Goal: Task Accomplishment & Management: Manage account settings

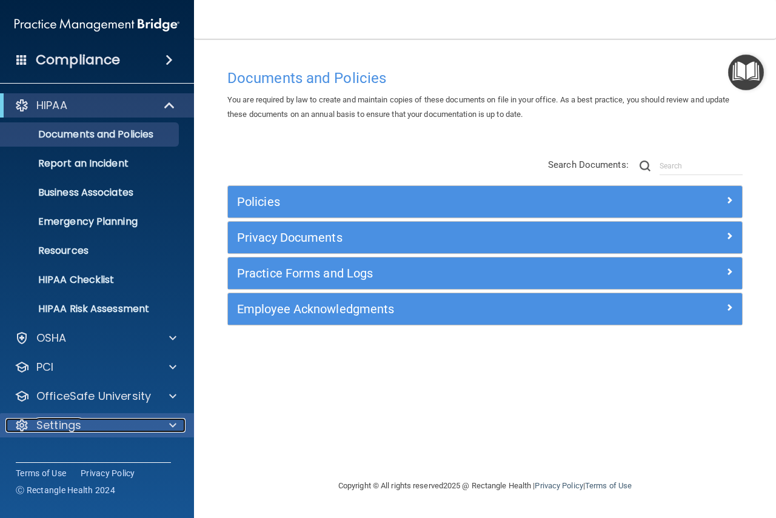
click at [172, 419] on span at bounding box center [172, 425] width 7 height 15
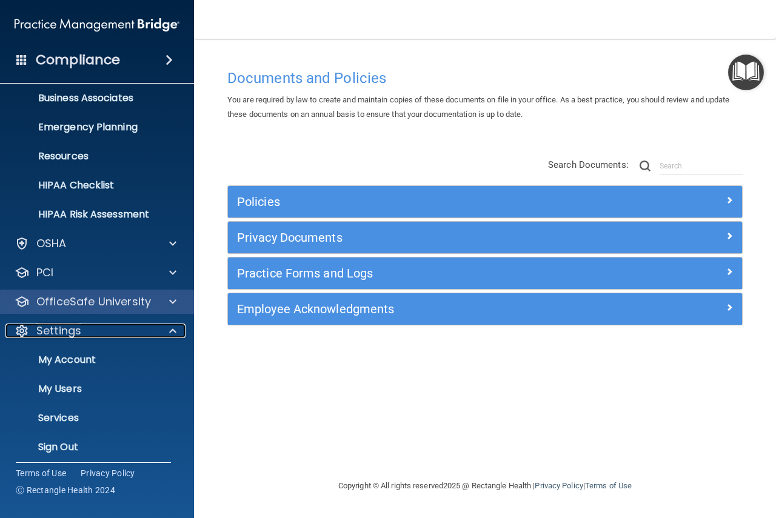
scroll to position [101, 0]
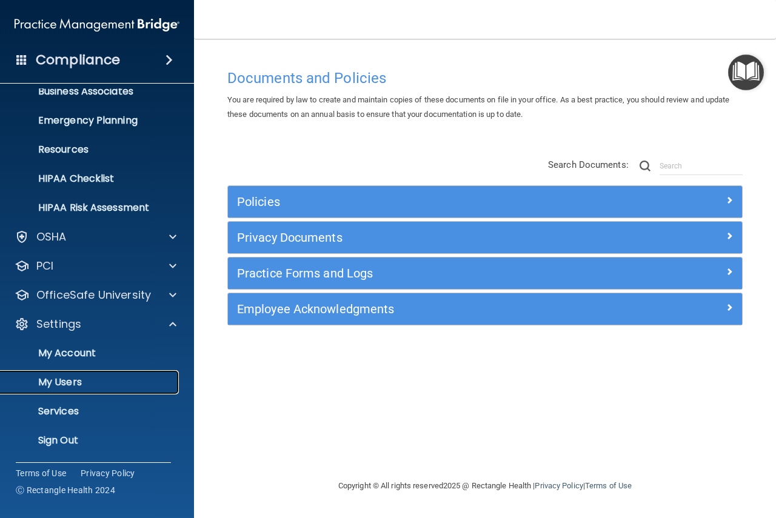
click at [45, 372] on link "My Users" at bounding box center [83, 382] width 191 height 24
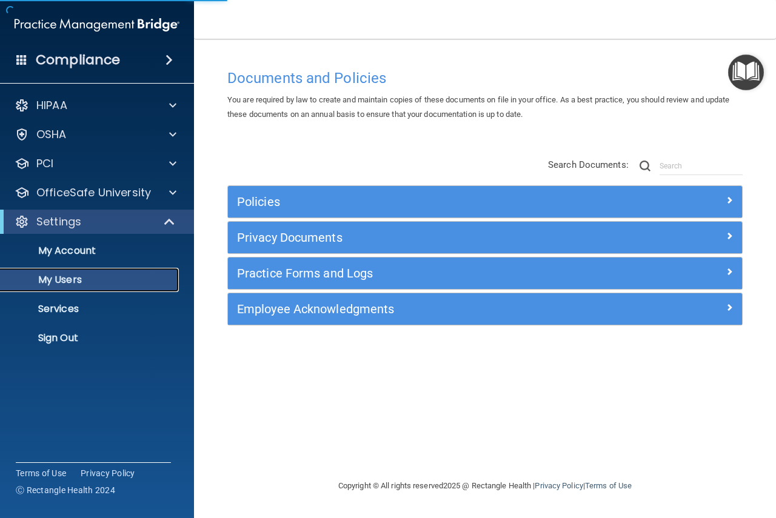
select select "20"
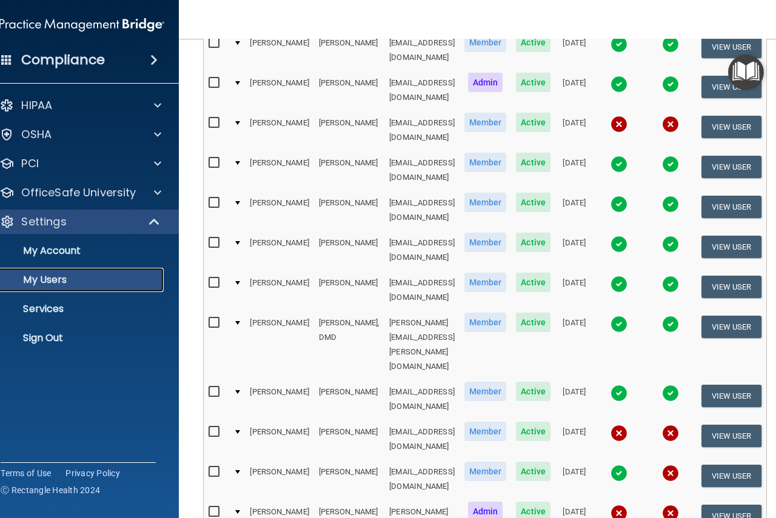
scroll to position [303, 0]
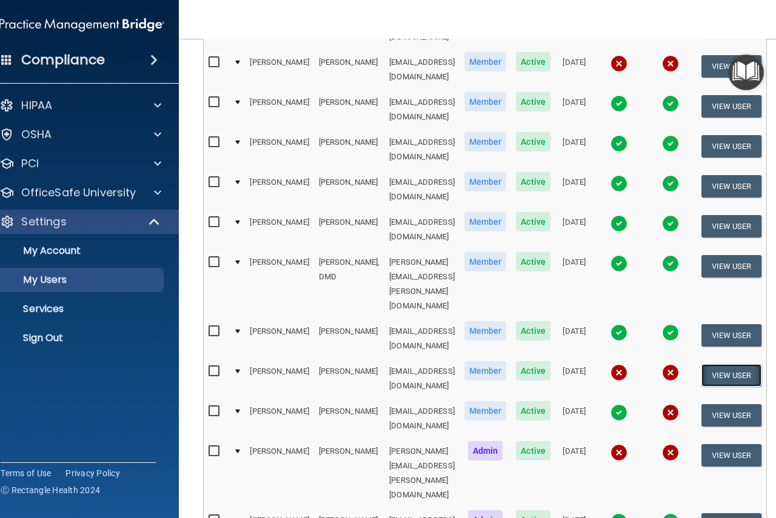
click at [712, 364] on button "View User" at bounding box center [731, 375] width 60 height 22
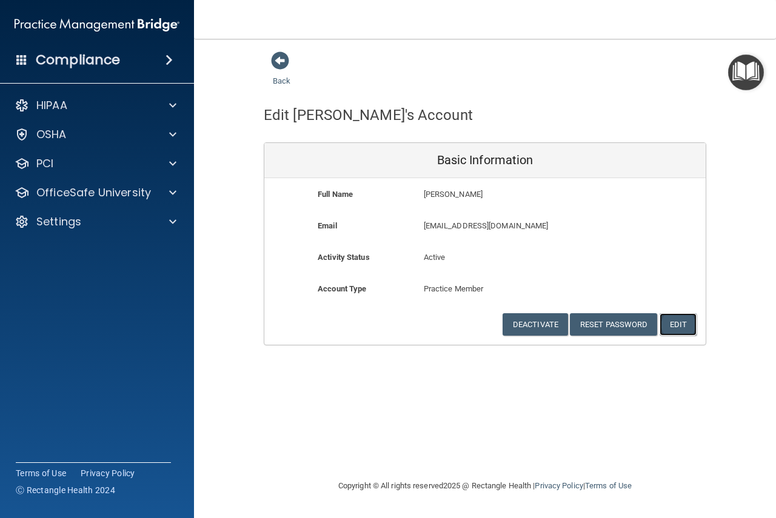
click at [676, 319] on button "Edit" at bounding box center [677, 324] width 37 height 22
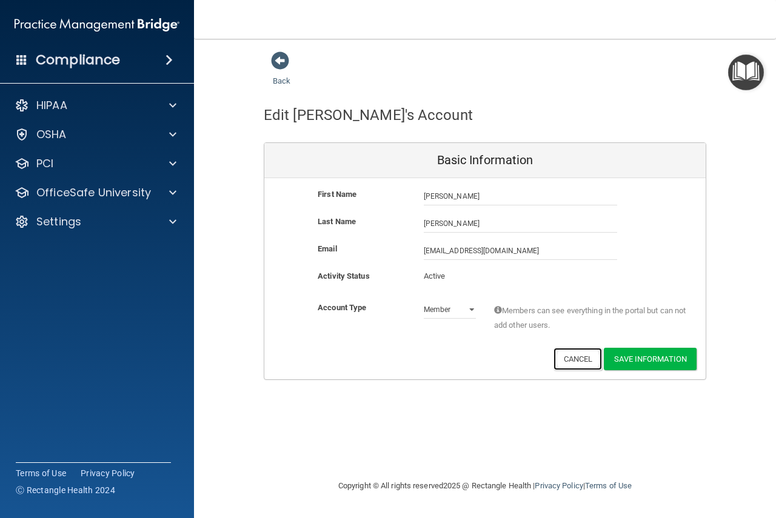
click at [580, 361] on button "Cancel" at bounding box center [577, 359] width 49 height 22
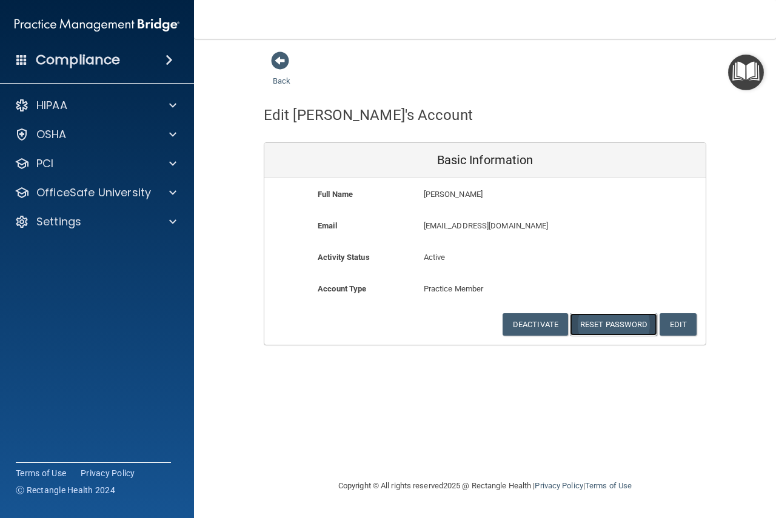
click at [604, 323] on button "Reset Password" at bounding box center [613, 324] width 87 height 22
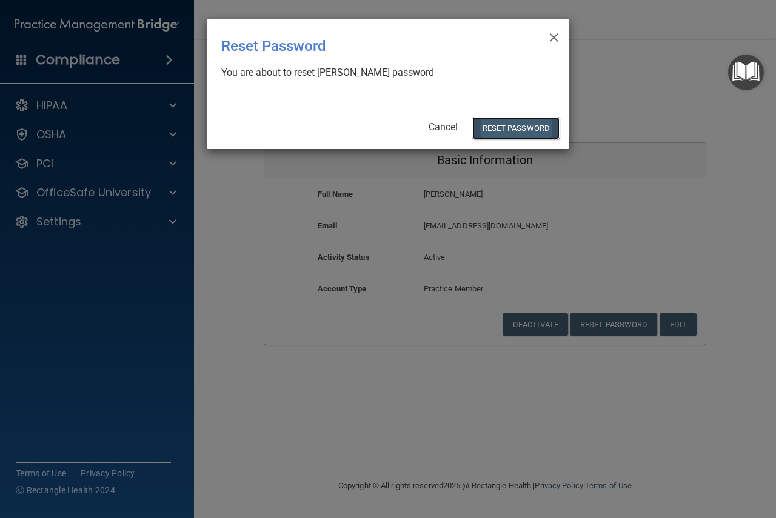
click at [496, 132] on button "Reset Password" at bounding box center [515, 128] width 87 height 22
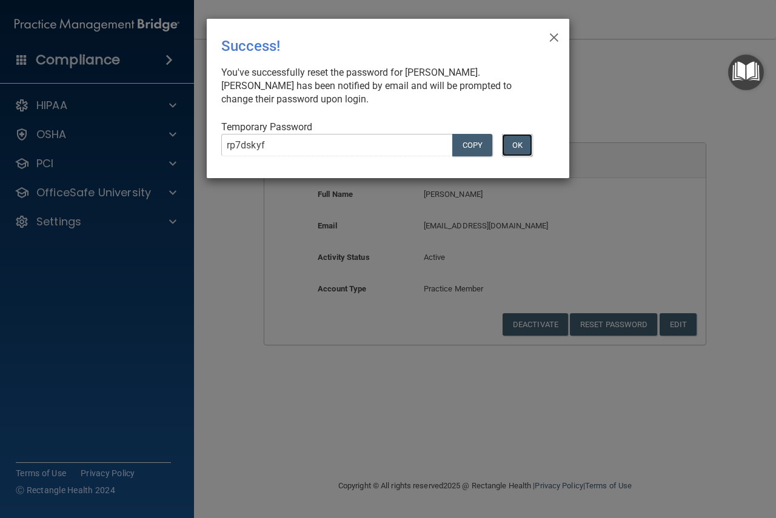
click at [518, 143] on button "OK" at bounding box center [517, 145] width 30 height 22
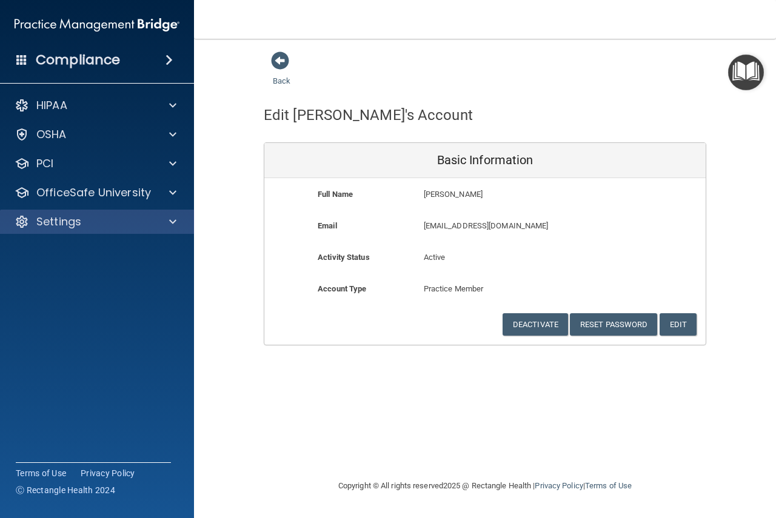
click at [176, 213] on div "Settings" at bounding box center [97, 222] width 195 height 24
click at [172, 227] on span at bounding box center [172, 222] width 7 height 15
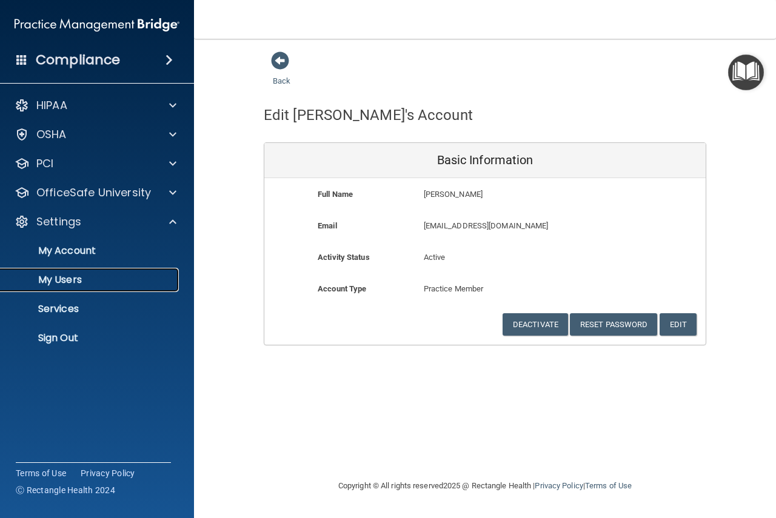
click at [79, 275] on p "My Users" at bounding box center [90, 280] width 165 height 12
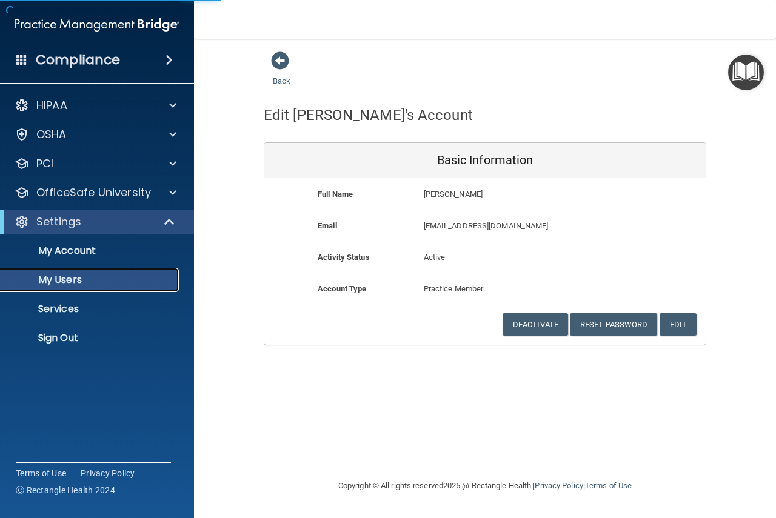
select select "20"
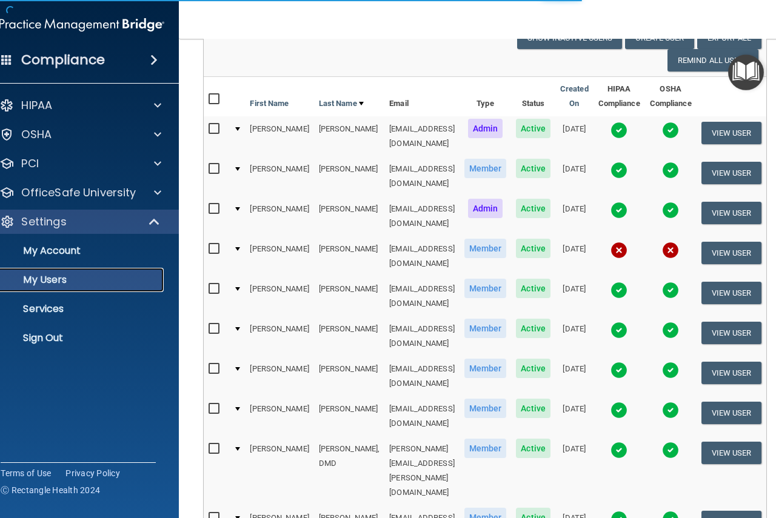
scroll to position [242, 0]
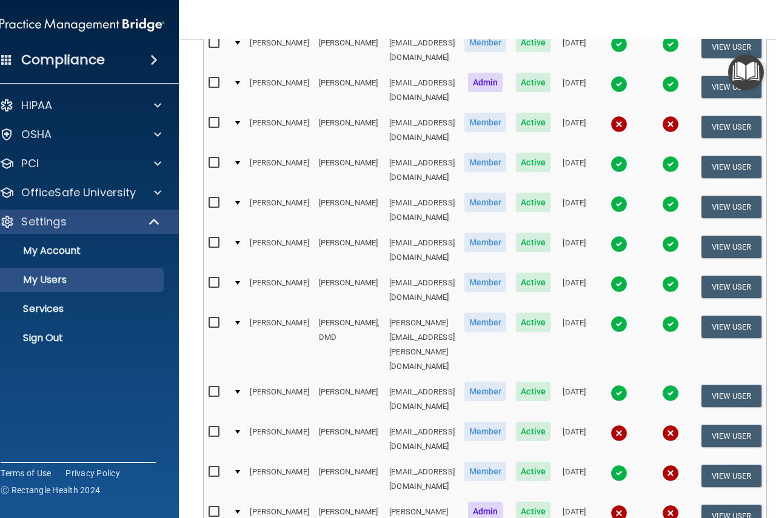
click at [229, 419] on td at bounding box center [237, 439] width 16 height 40
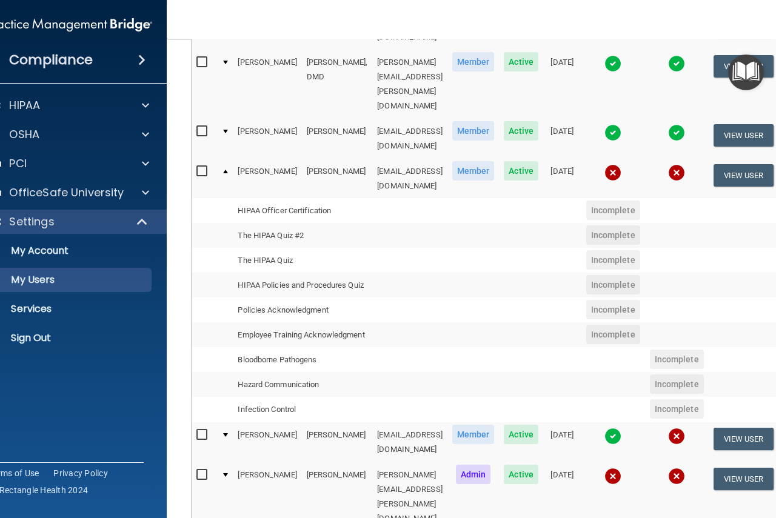
scroll to position [473, 0]
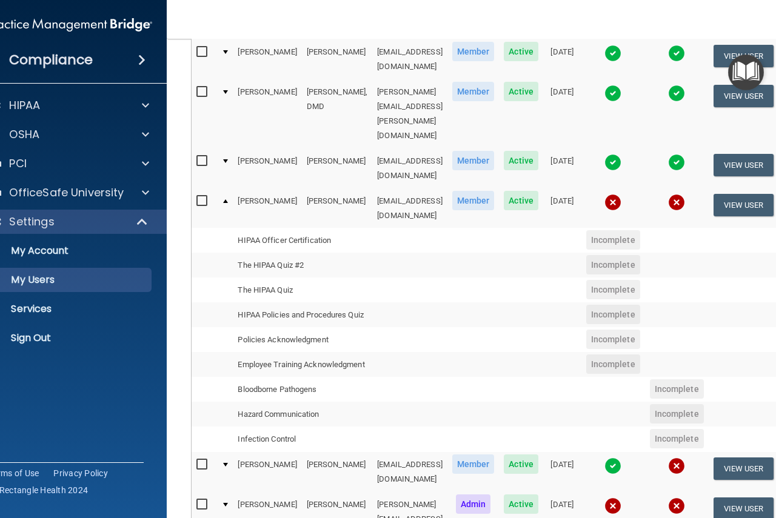
click at [223, 199] on div at bounding box center [225, 201] width 5 height 4
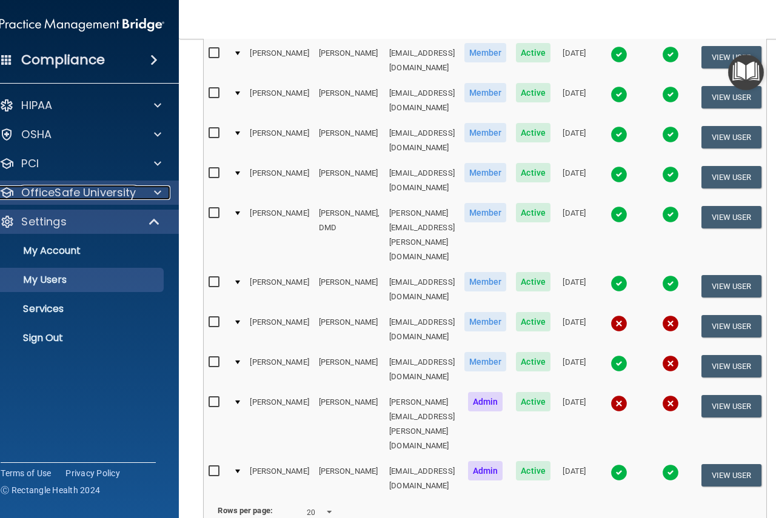
click at [147, 199] on div at bounding box center [156, 192] width 30 height 15
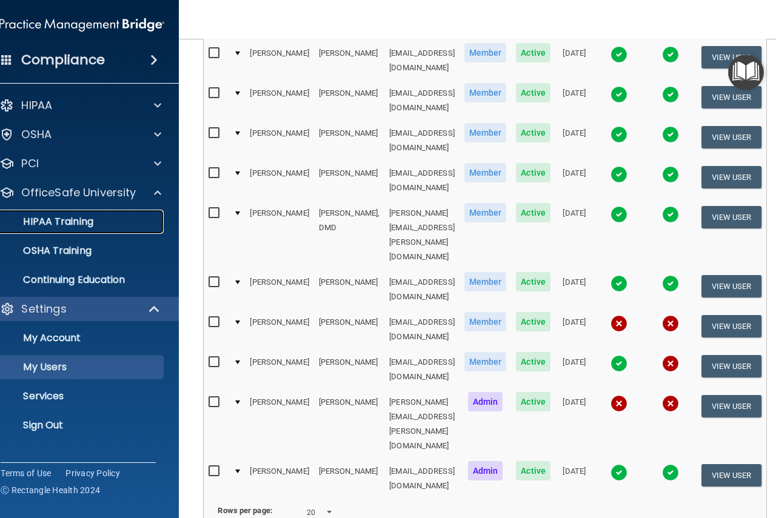
click at [51, 224] on p "HIPAA Training" at bounding box center [43, 222] width 100 height 12
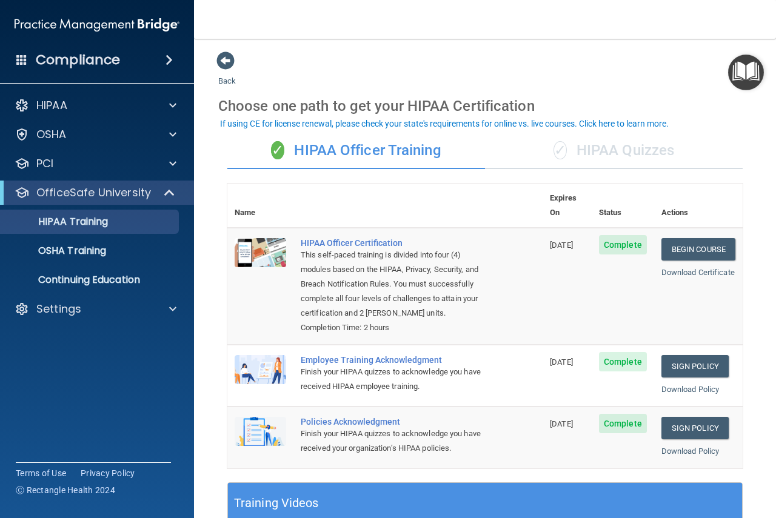
click at [619, 162] on div "✓ HIPAA Quizzes" at bounding box center [614, 151] width 258 height 36
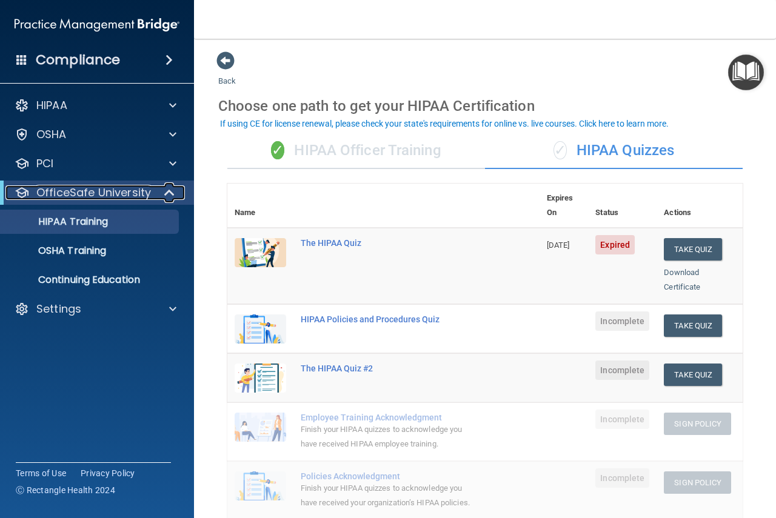
click at [165, 196] on span at bounding box center [170, 192] width 10 height 15
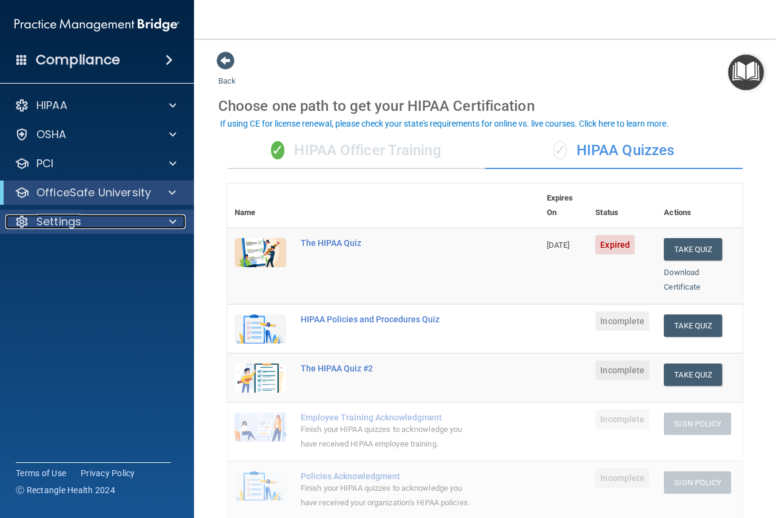
click at [175, 221] on span at bounding box center [172, 222] width 7 height 15
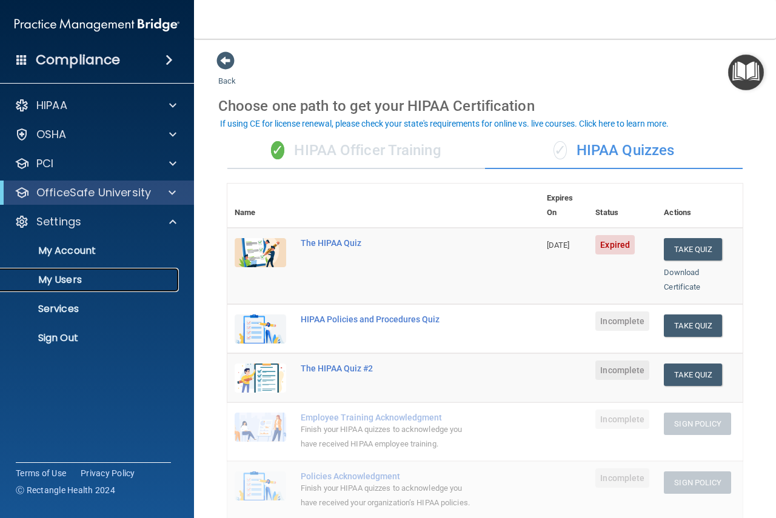
click at [72, 272] on link "My Users" at bounding box center [83, 280] width 191 height 24
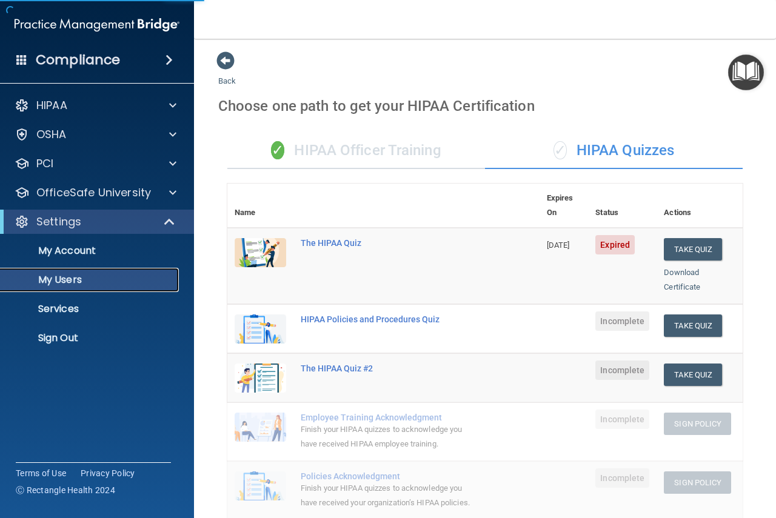
select select "20"
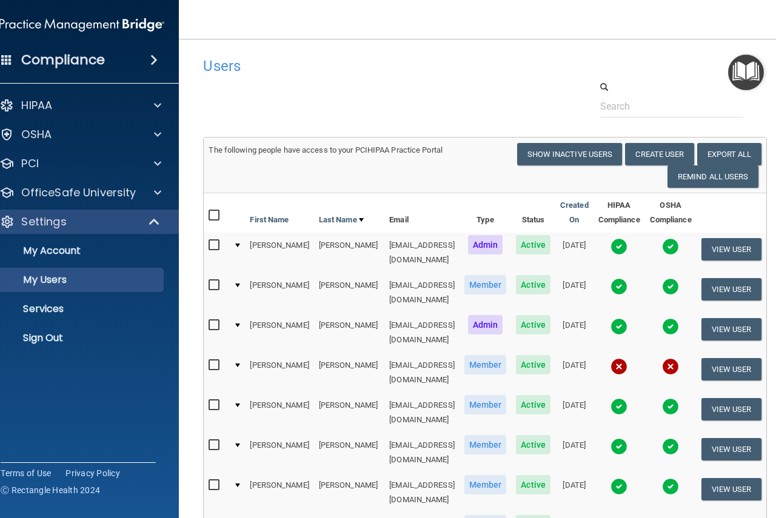
click at [229, 249] on td at bounding box center [237, 253] width 16 height 40
click at [235, 245] on div at bounding box center [237, 246] width 5 height 4
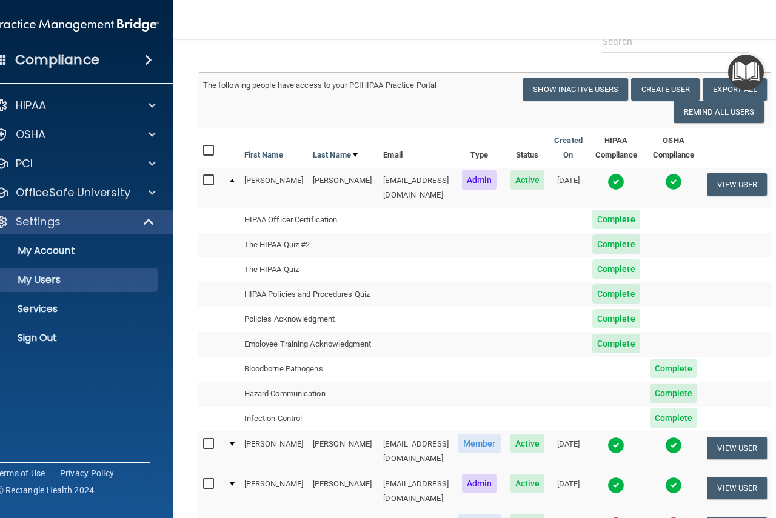
scroll to position [61, 0]
